Goal: Task Accomplishment & Management: Use online tool/utility

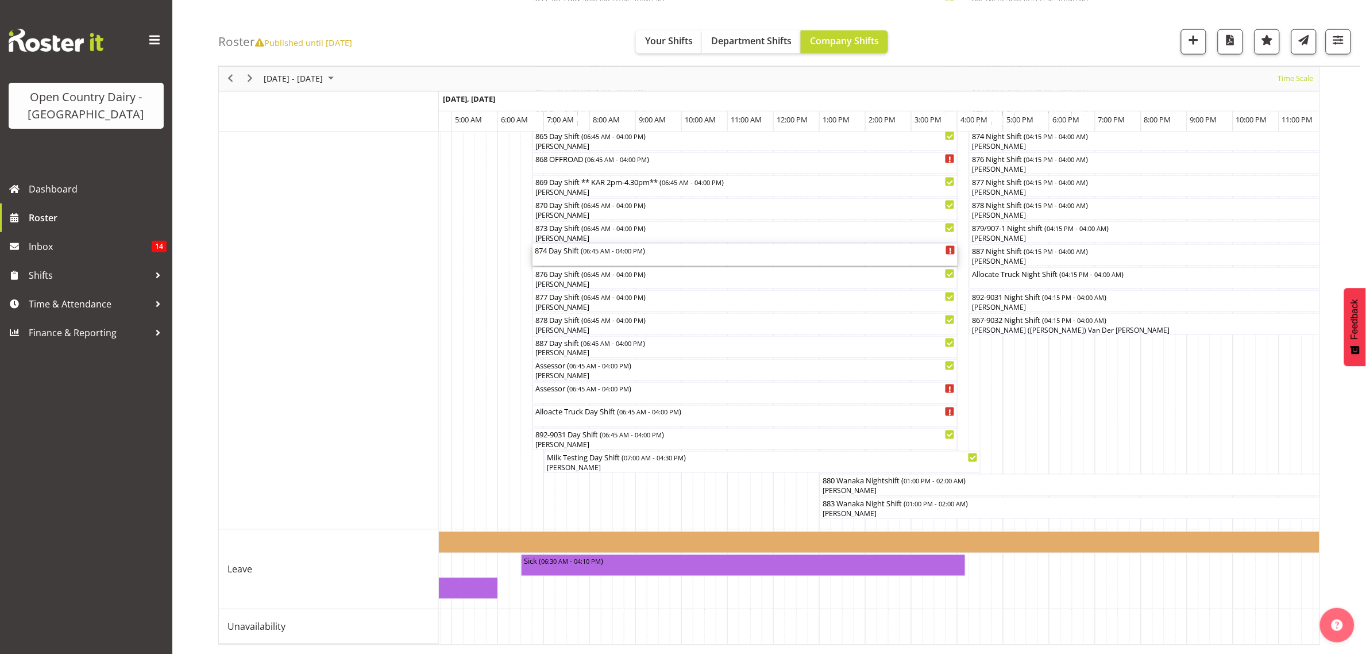
scroll to position [570, 0]
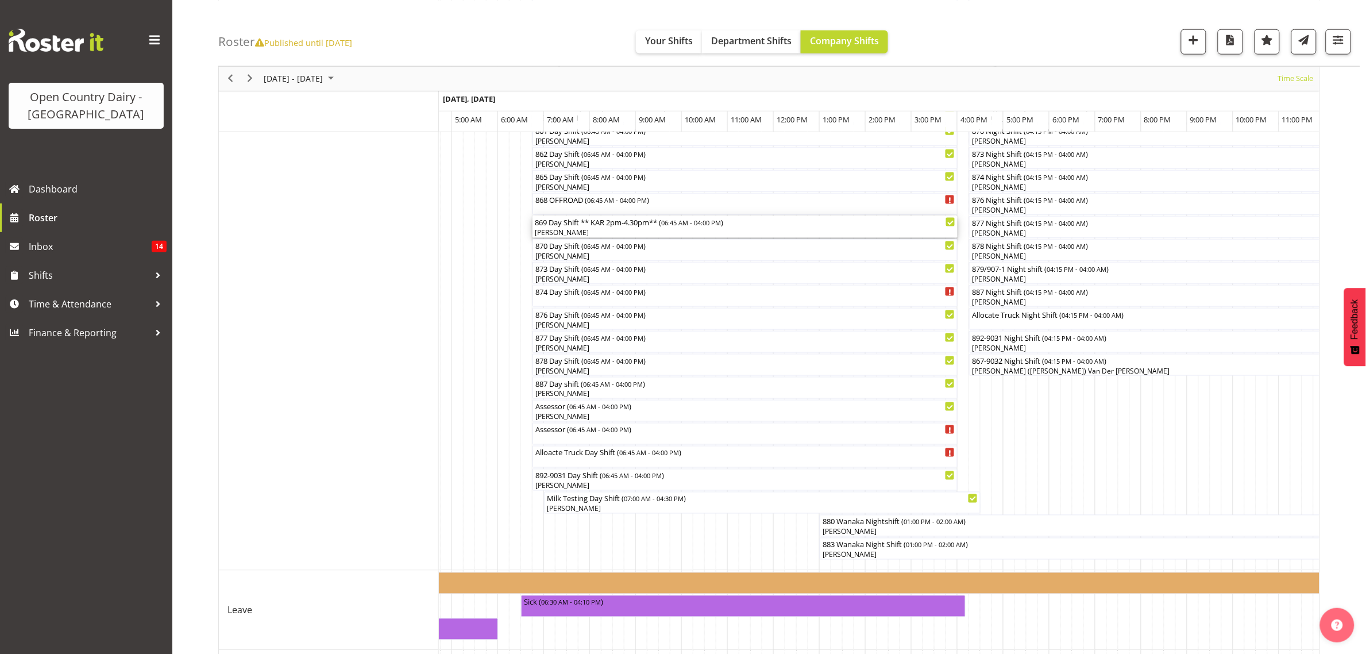
click at [645, 227] on div "869 Day Shift ** KAR 2pm-4.30pm** ( 06:45 AM - 04:00 PM )" at bounding box center [745, 221] width 421 height 11
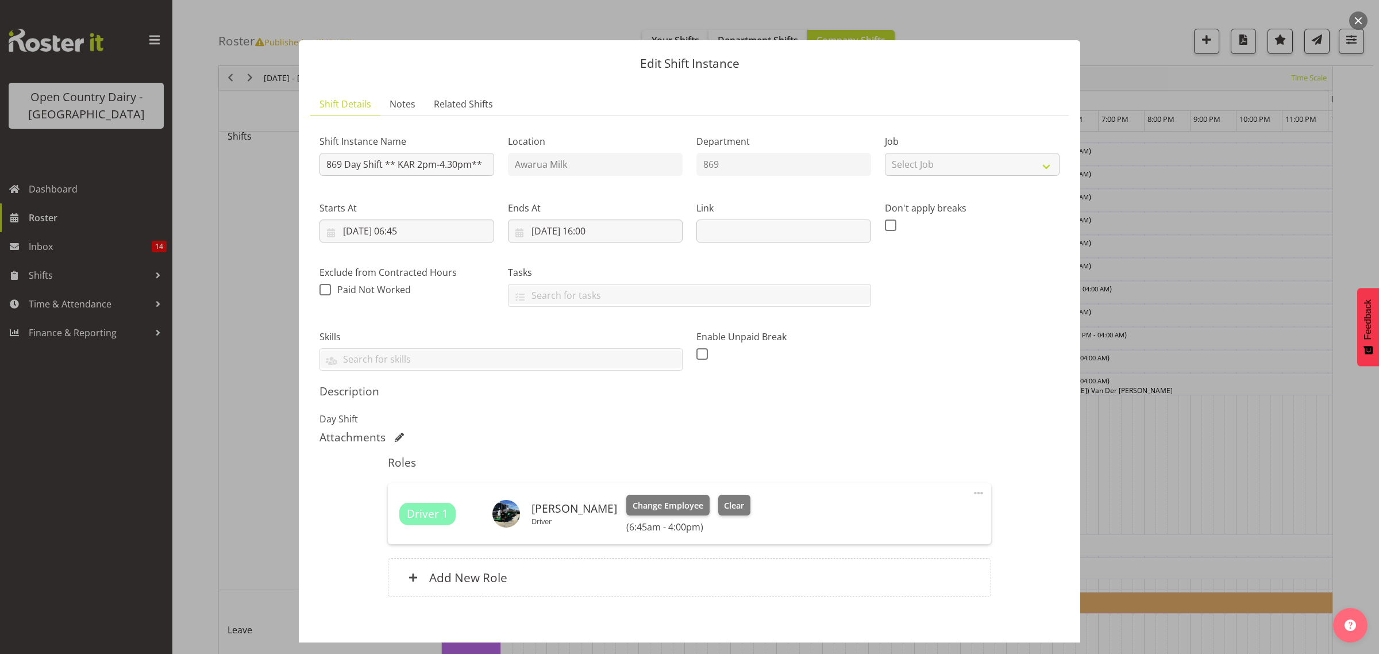
click at [1112, 122] on div at bounding box center [689, 327] width 1379 height 654
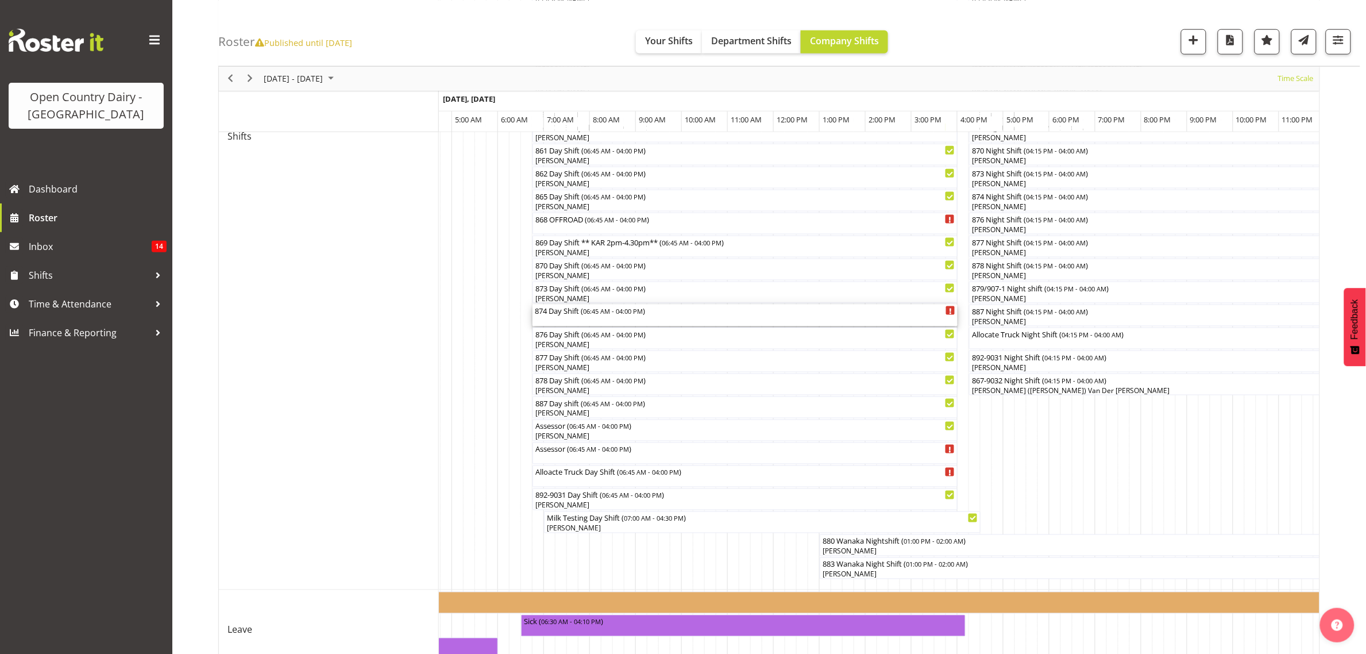
click at [604, 325] on div "874 Day Shift ( 06:45 AM - 04:00 PM )" at bounding box center [745, 315] width 421 height 22
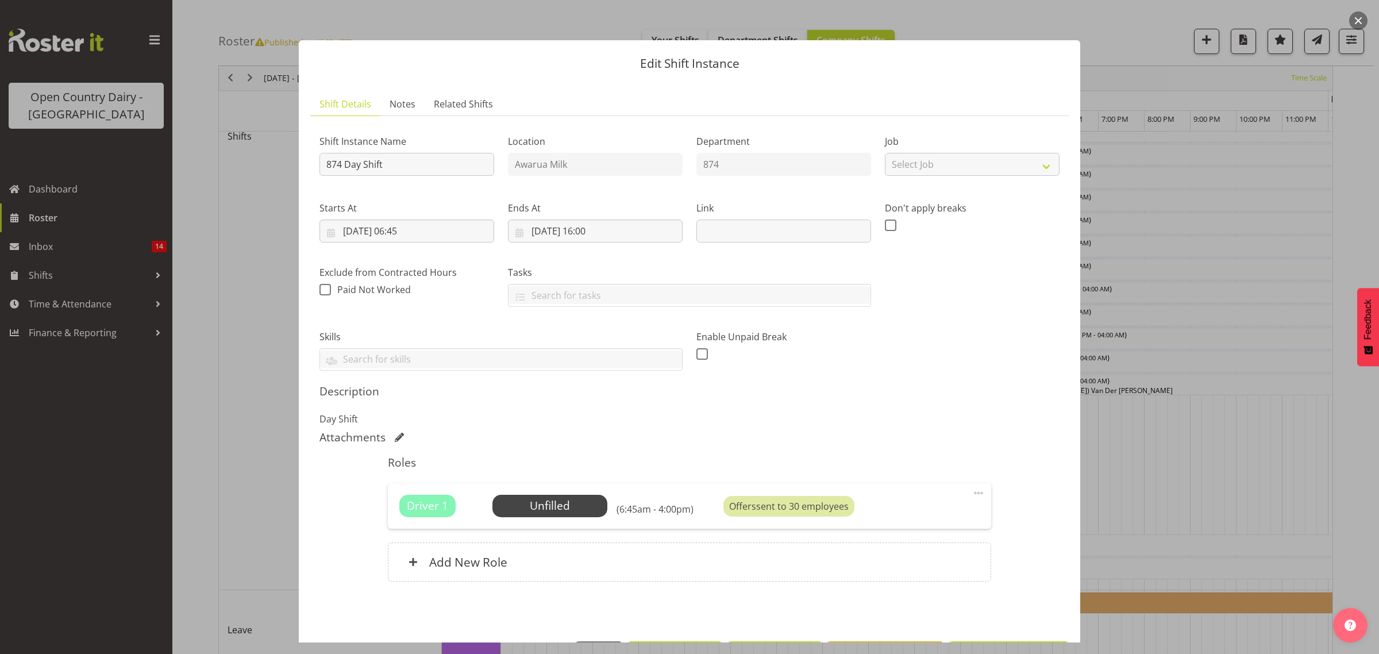
click at [1204, 297] on div at bounding box center [689, 327] width 1379 height 654
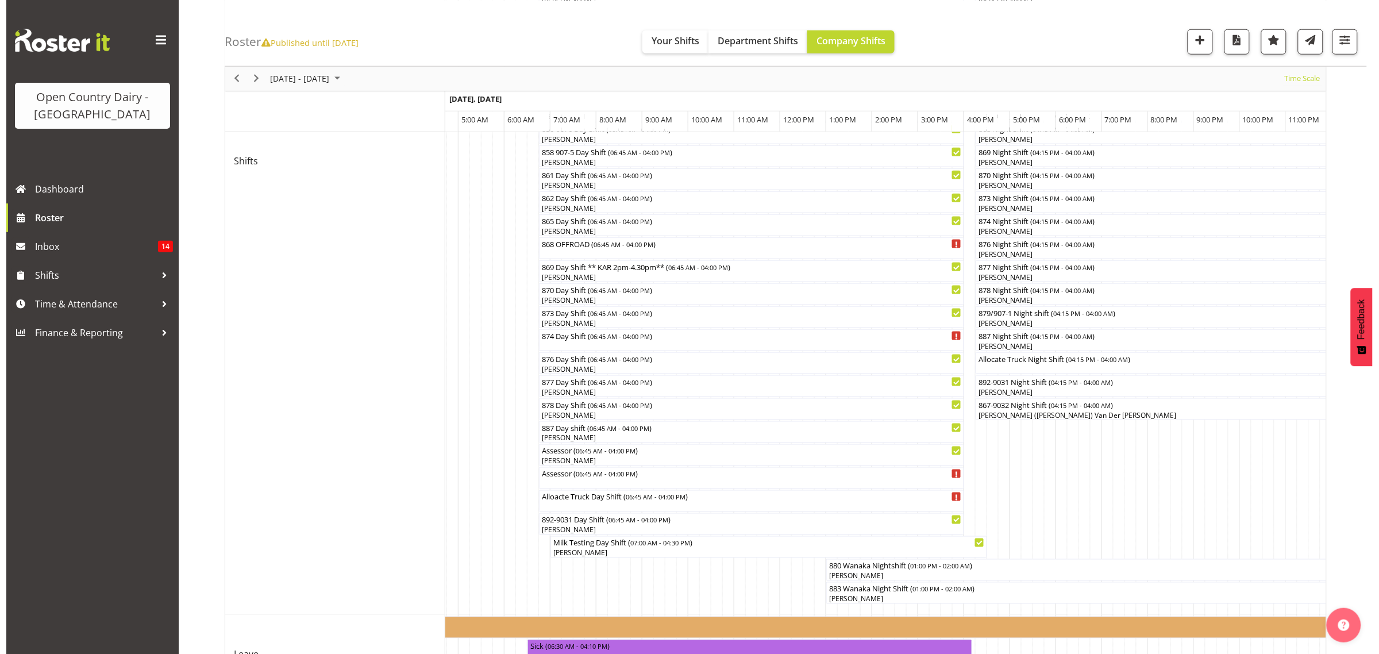
scroll to position [570, 0]
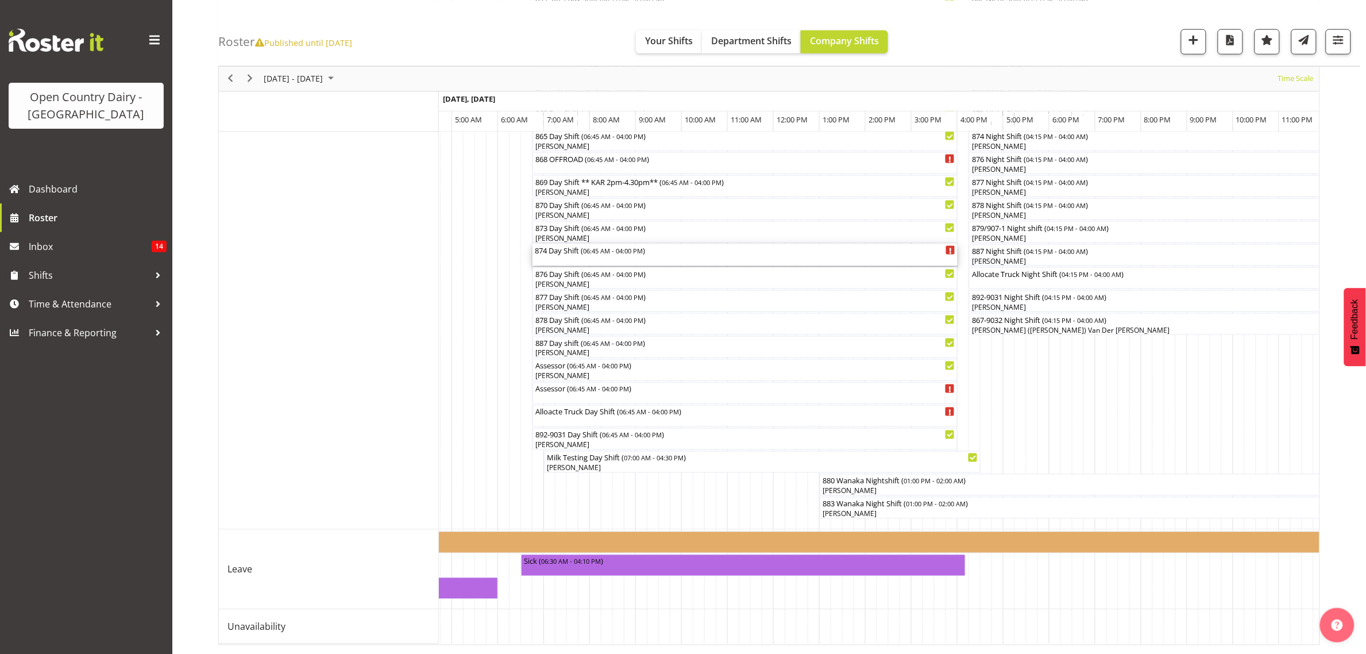
click at [596, 246] on span "06:45 AM - 04:00 PM" at bounding box center [613, 250] width 60 height 9
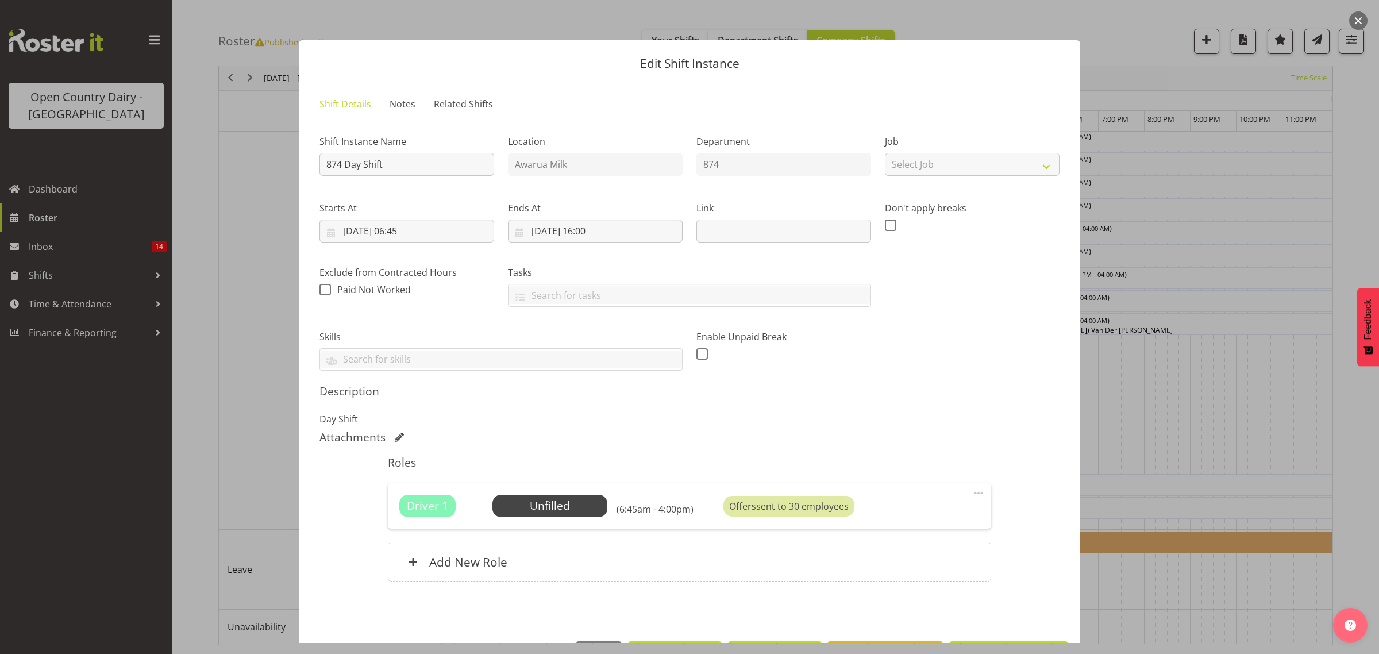
click at [1360, 17] on button "button" at bounding box center [1358, 20] width 18 height 18
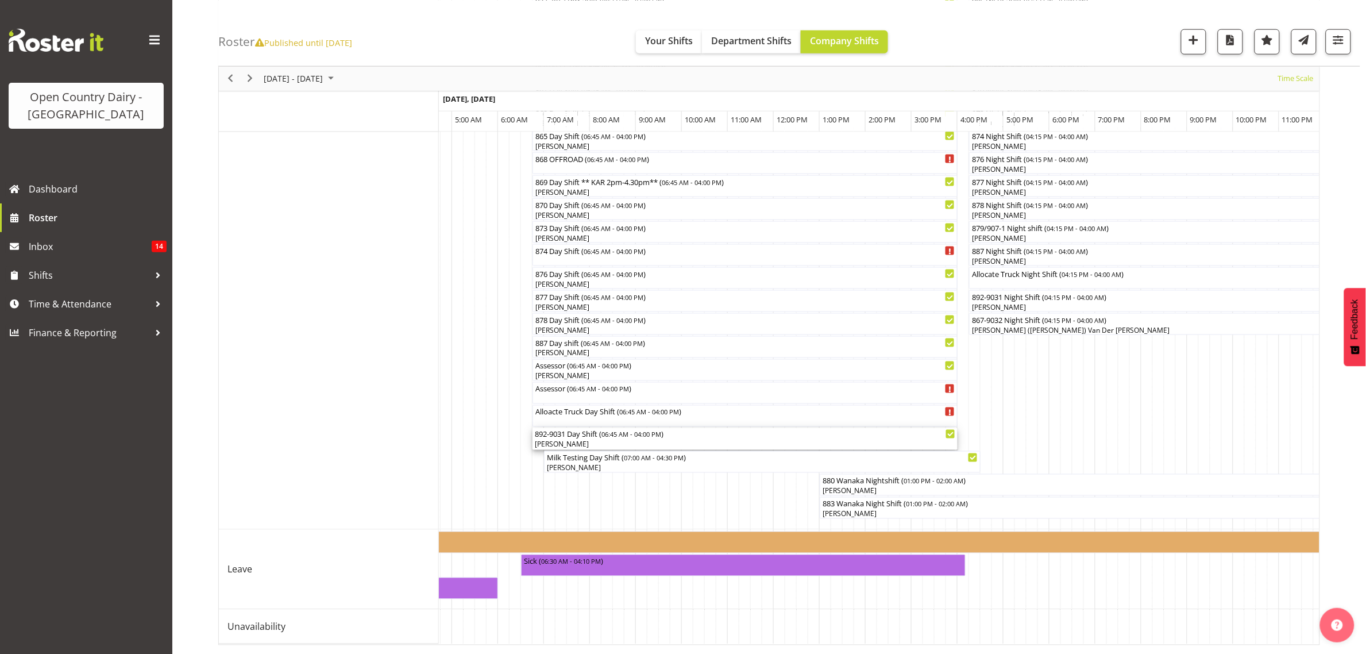
click at [610, 439] on div "[PERSON_NAME]" at bounding box center [745, 444] width 421 height 10
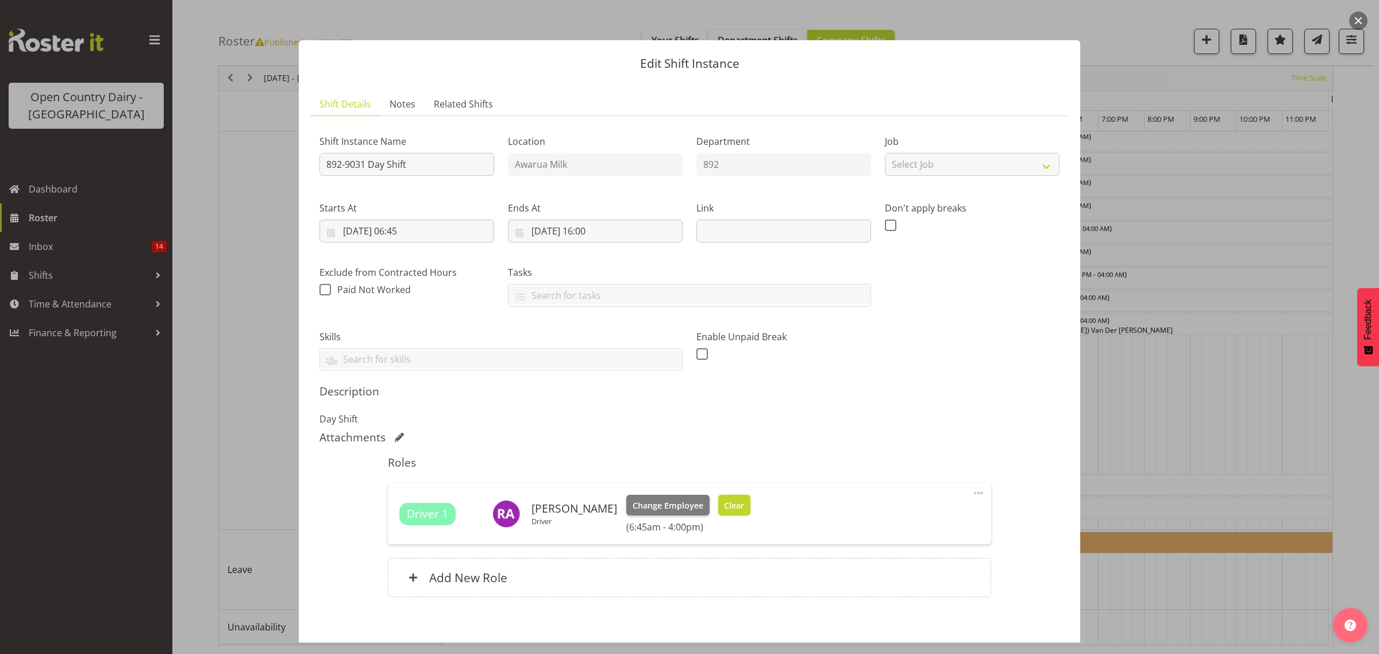
click at [724, 507] on span "Clear" at bounding box center [734, 505] width 20 height 13
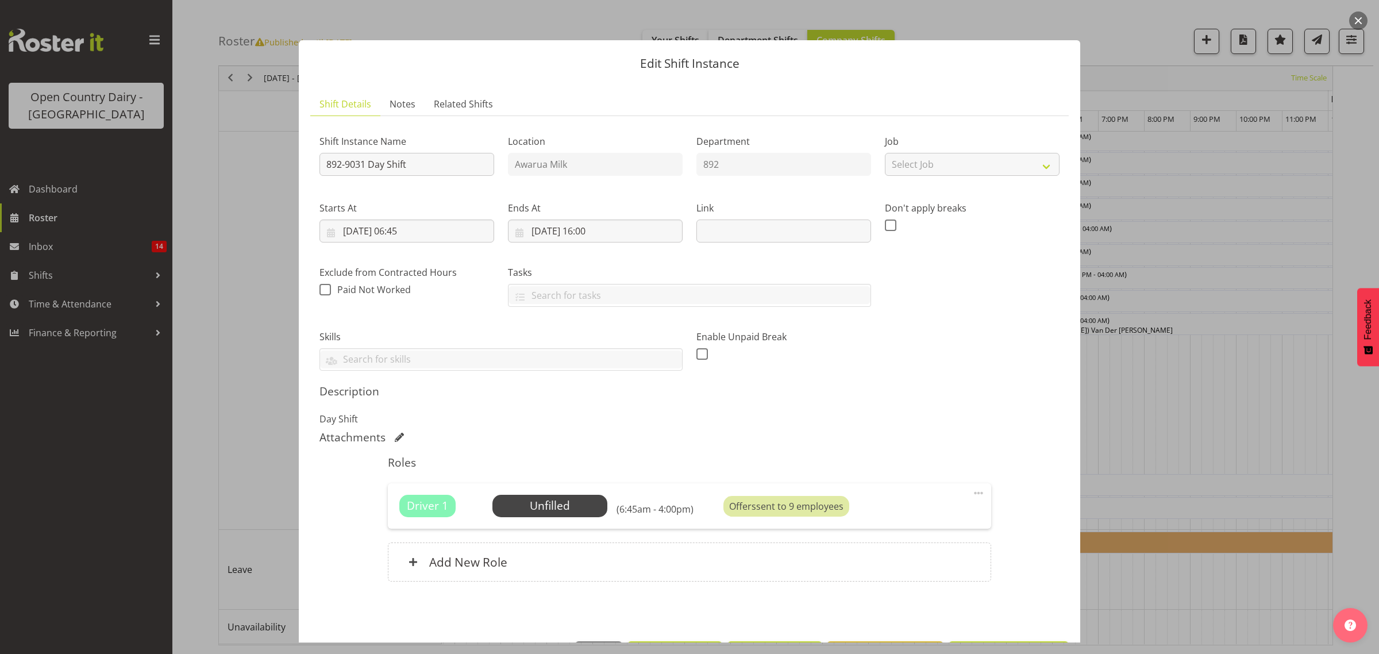
scroll to position [41, 0]
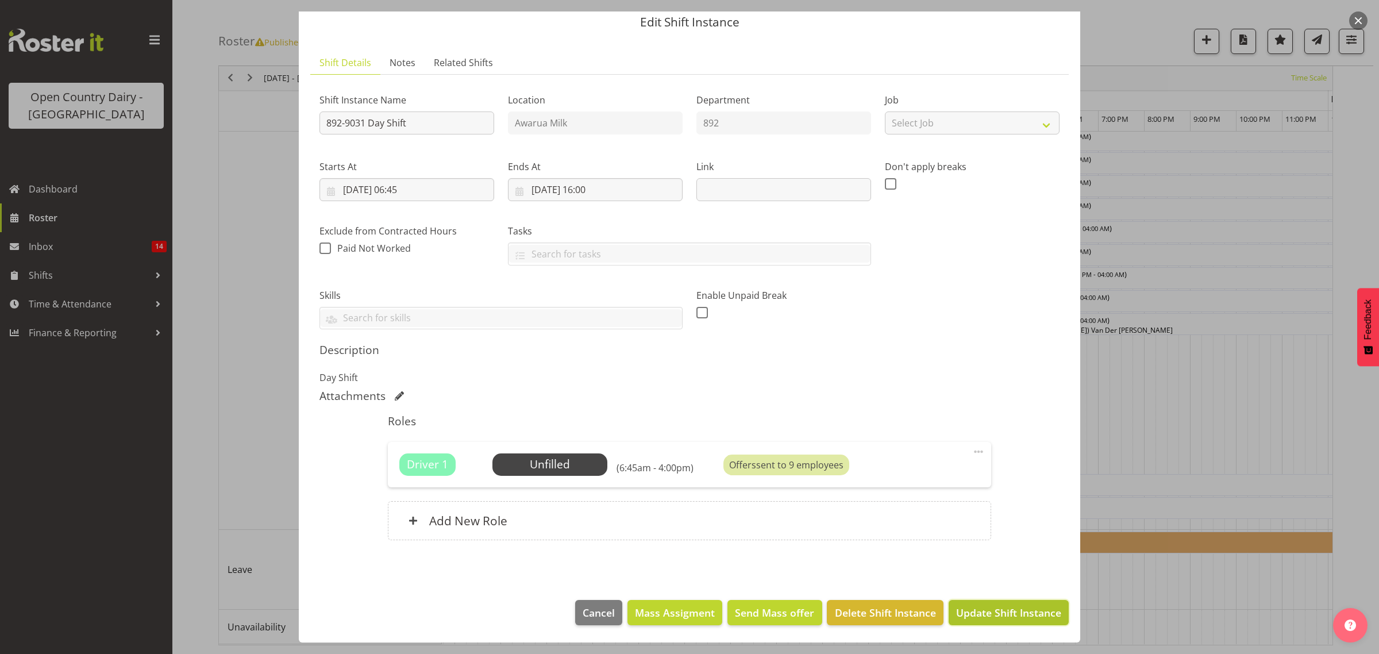
click at [983, 609] on span "Update Shift Instance" at bounding box center [1008, 612] width 105 height 15
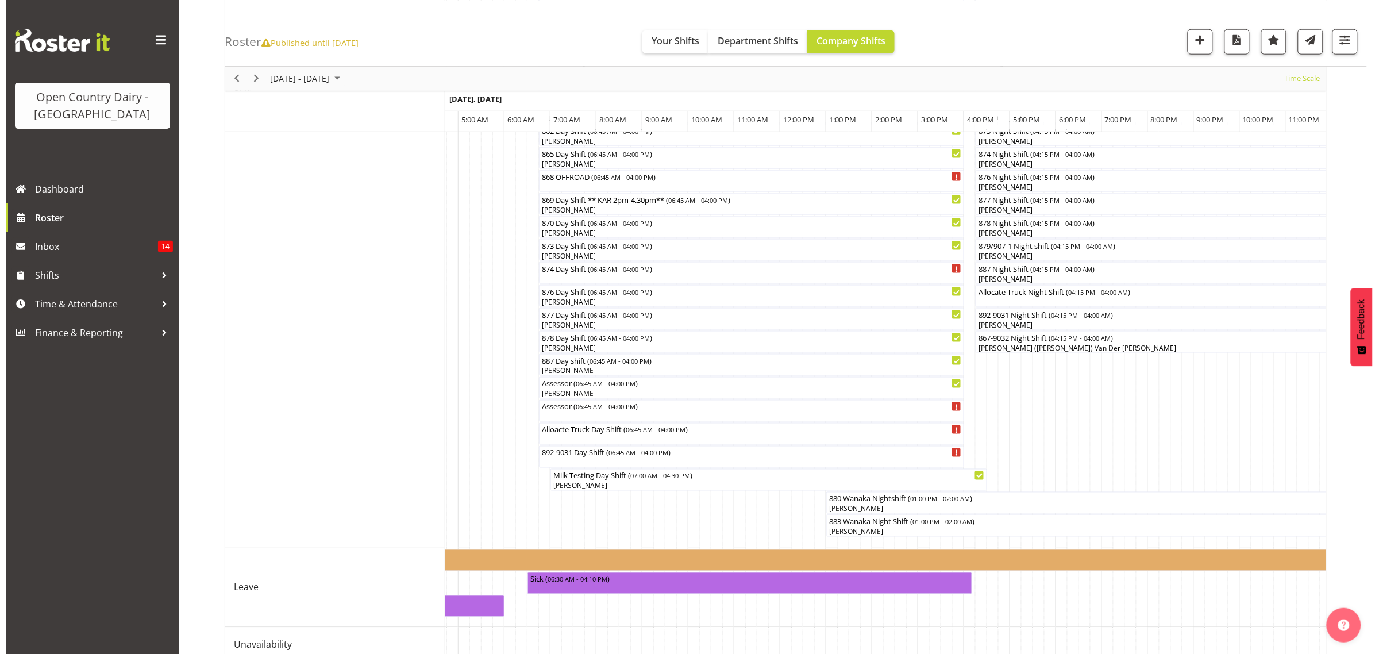
scroll to position [570, 0]
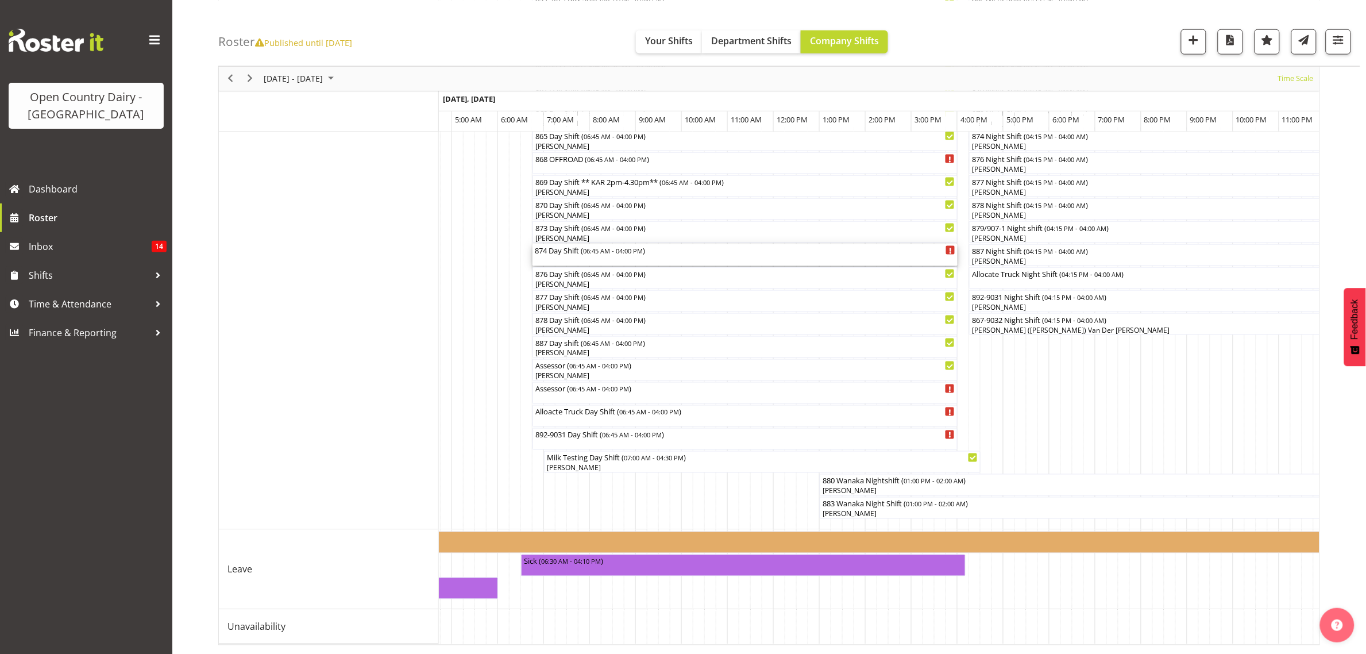
click at [632, 251] on div "874 Day Shift ( 06:45 AM - 04:00 PM )" at bounding box center [745, 255] width 421 height 22
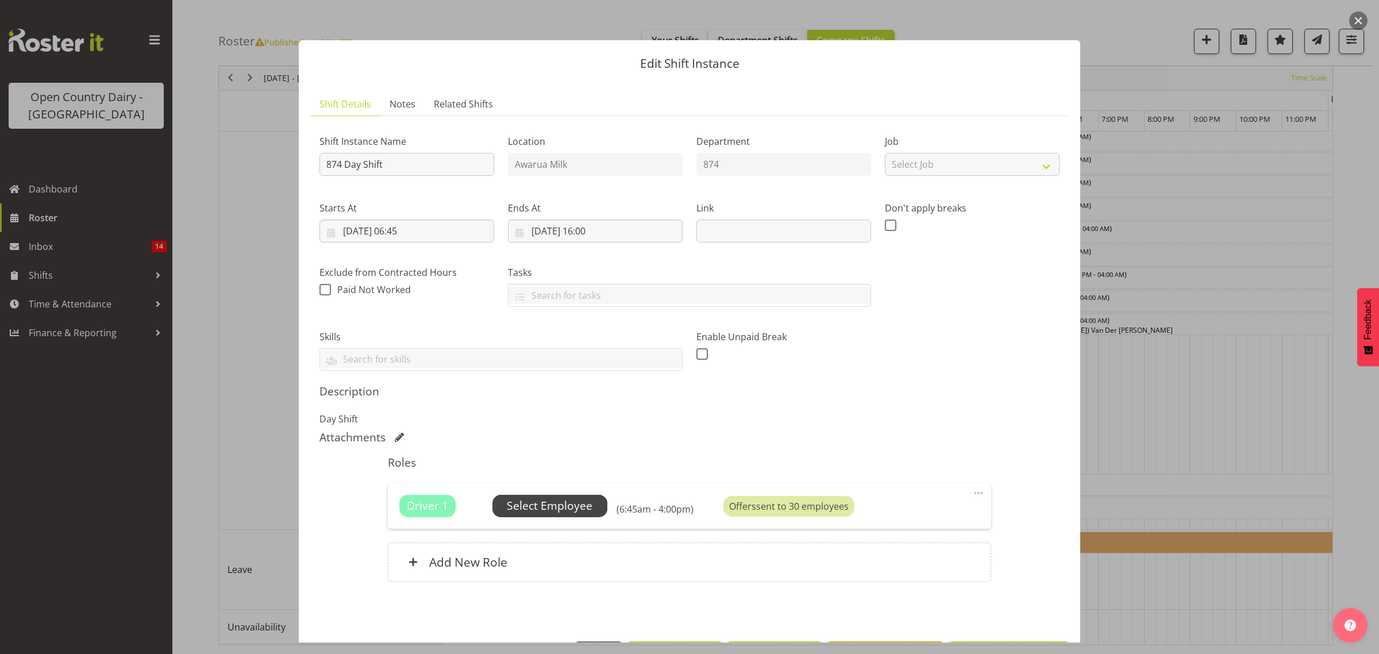
click at [574, 512] on span "Select Employee" at bounding box center [550, 505] width 86 height 17
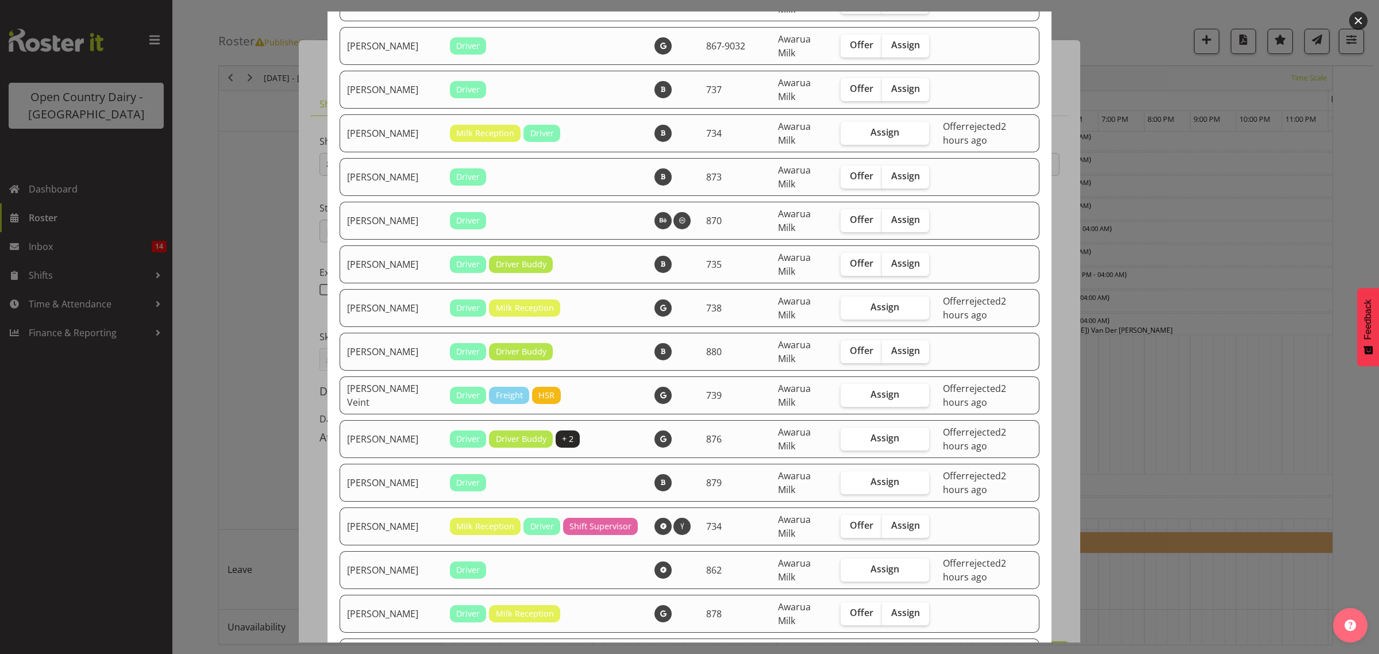
scroll to position [1723, 0]
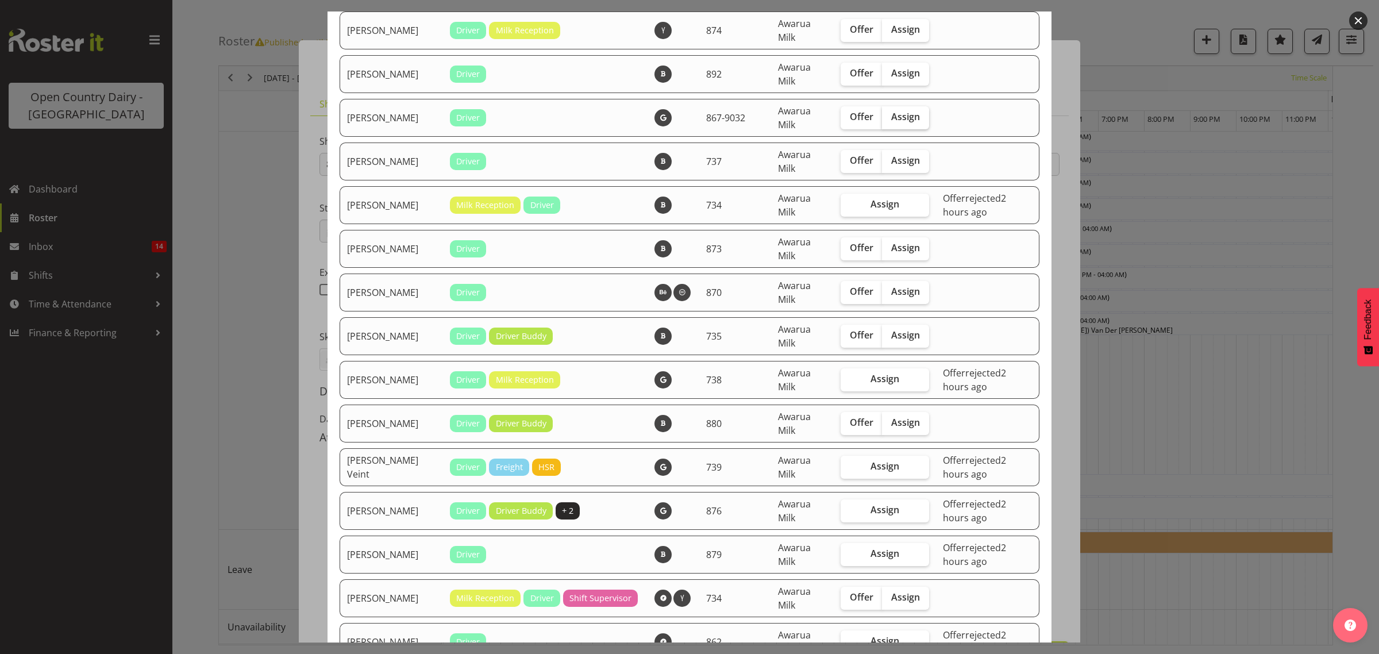
click at [893, 122] on span "Assign" at bounding box center [905, 116] width 29 height 11
click at [889, 121] on input "Assign" at bounding box center [885, 116] width 7 height 7
checkbox input "true"
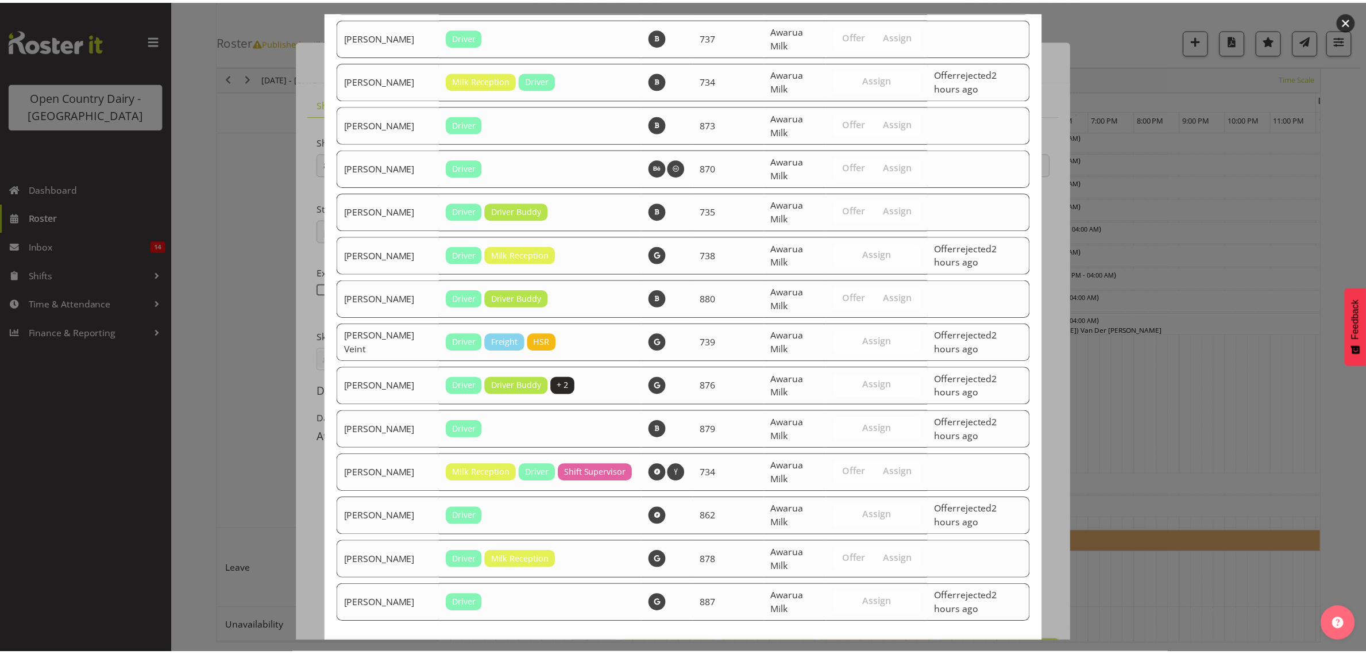
scroll to position [1914, 0]
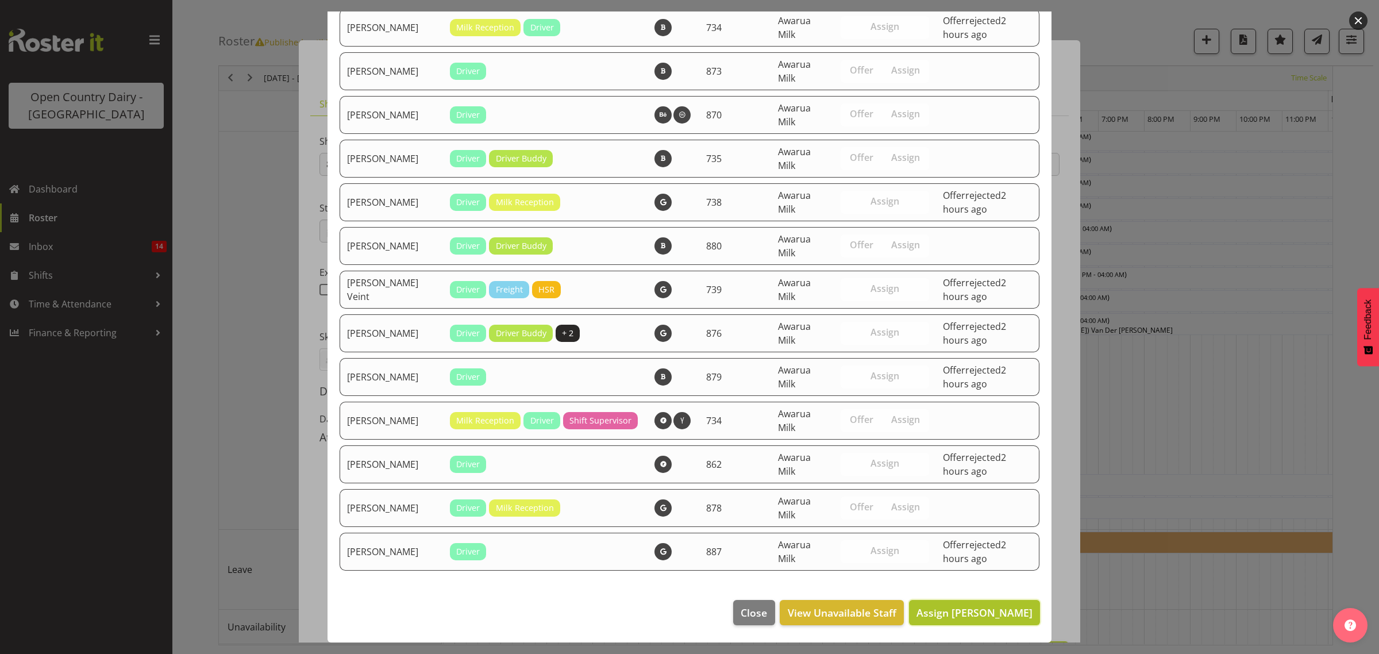
click at [989, 615] on span "Assign [PERSON_NAME]" at bounding box center [974, 612] width 116 height 14
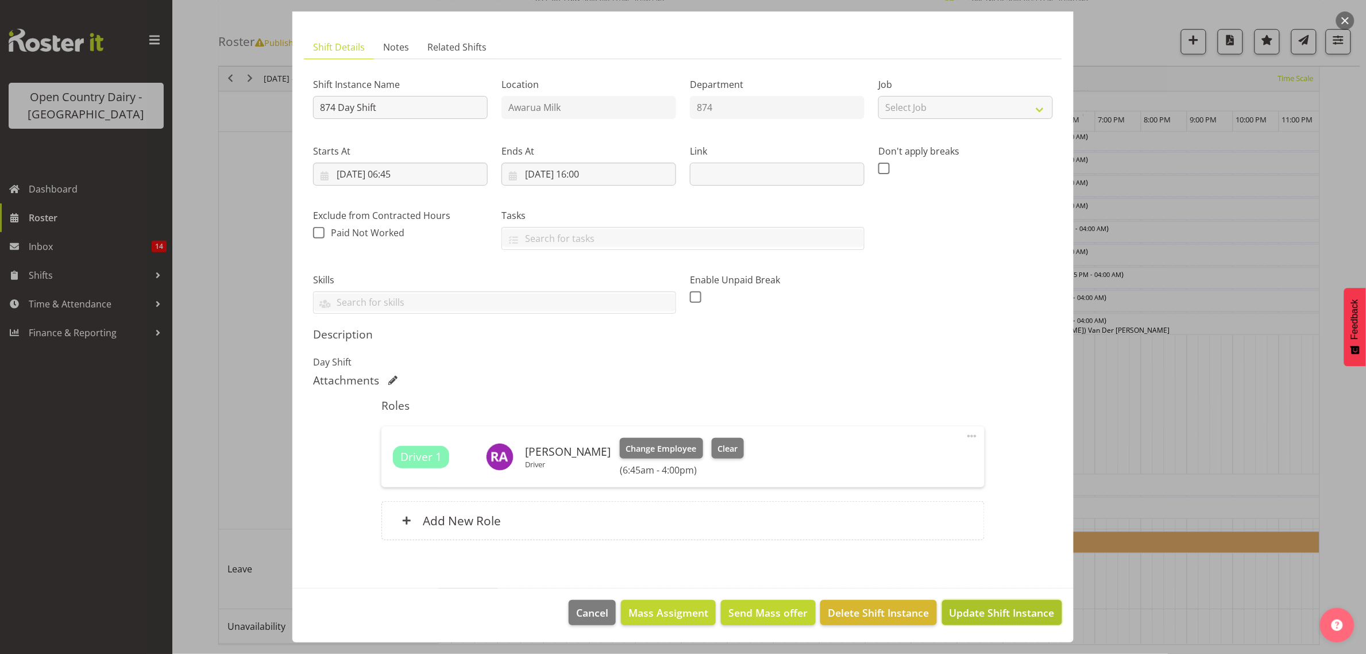
click at [994, 616] on span "Update Shift Instance" at bounding box center [1002, 612] width 105 height 15
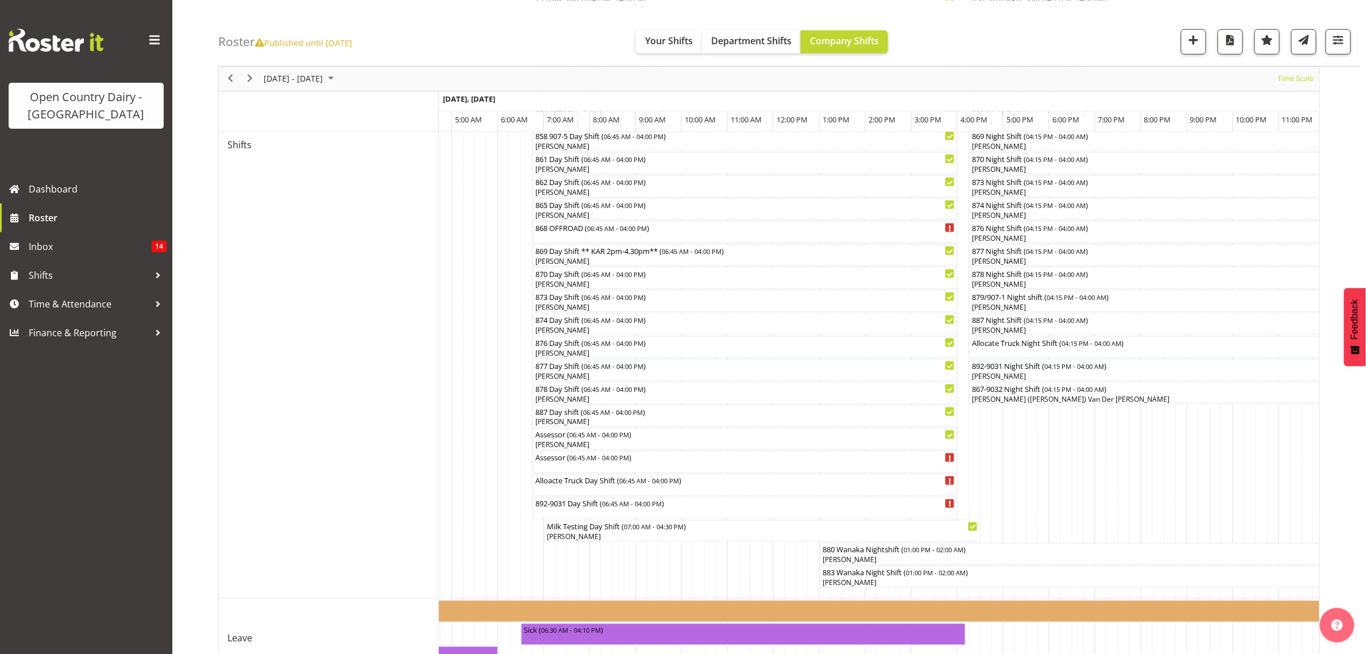
scroll to position [503, 0]
